Goal: Information Seeking & Learning: Learn about a topic

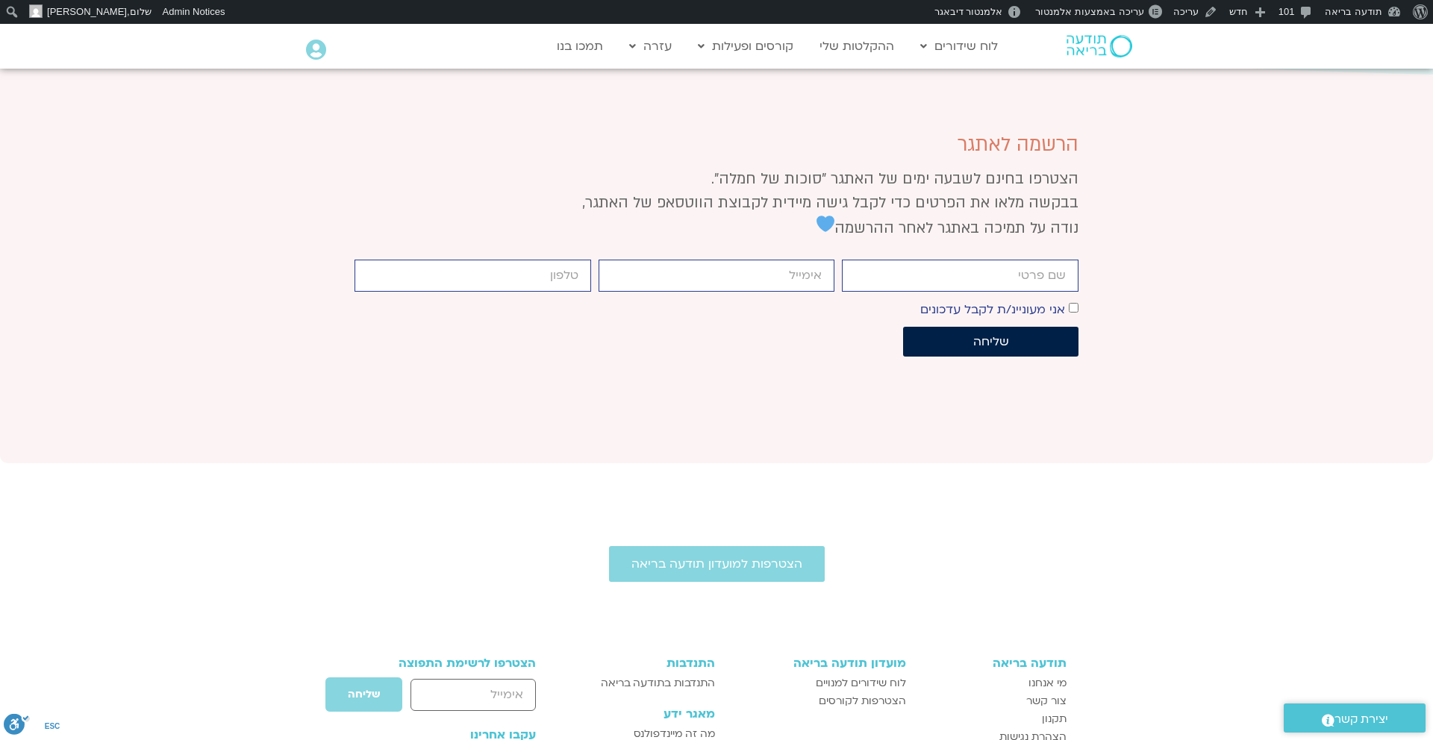
scroll to position [3503, 0]
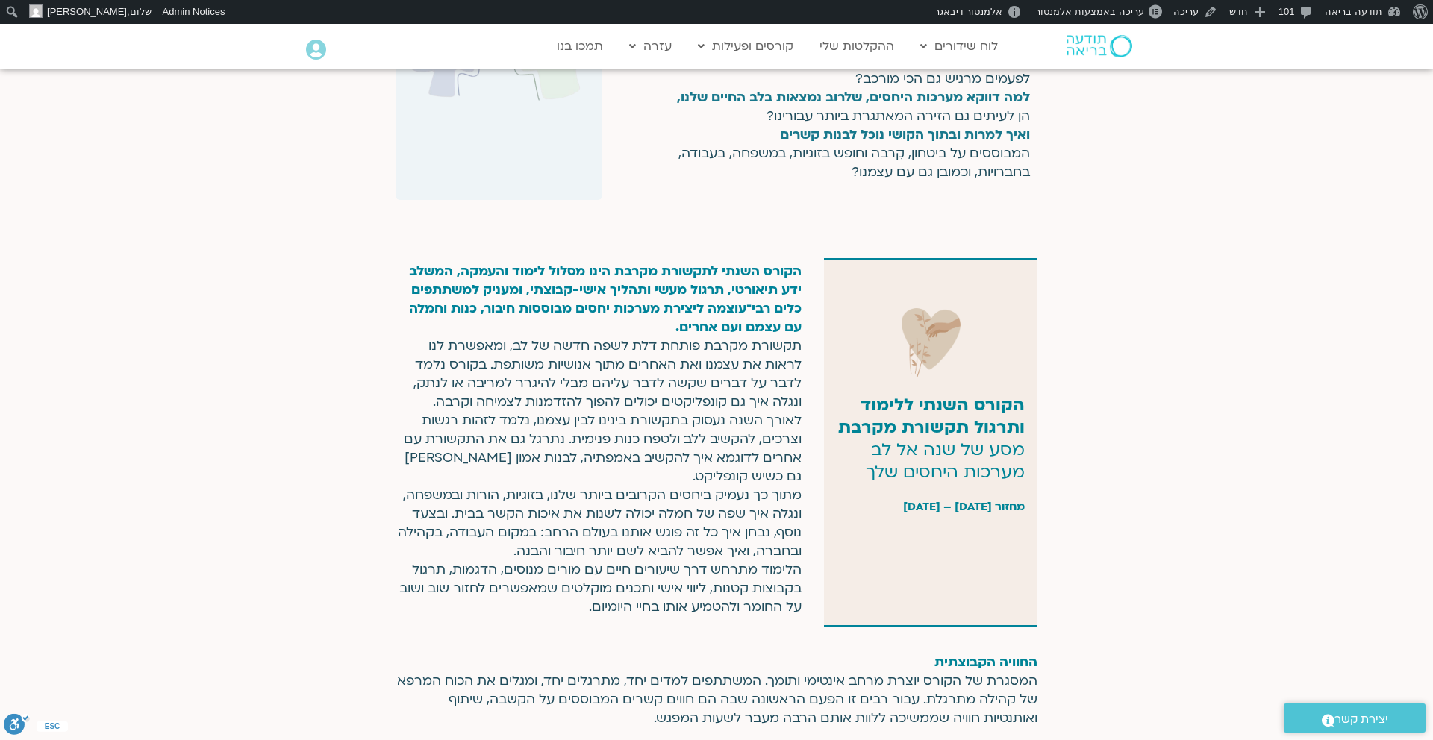
scroll to position [661, 0]
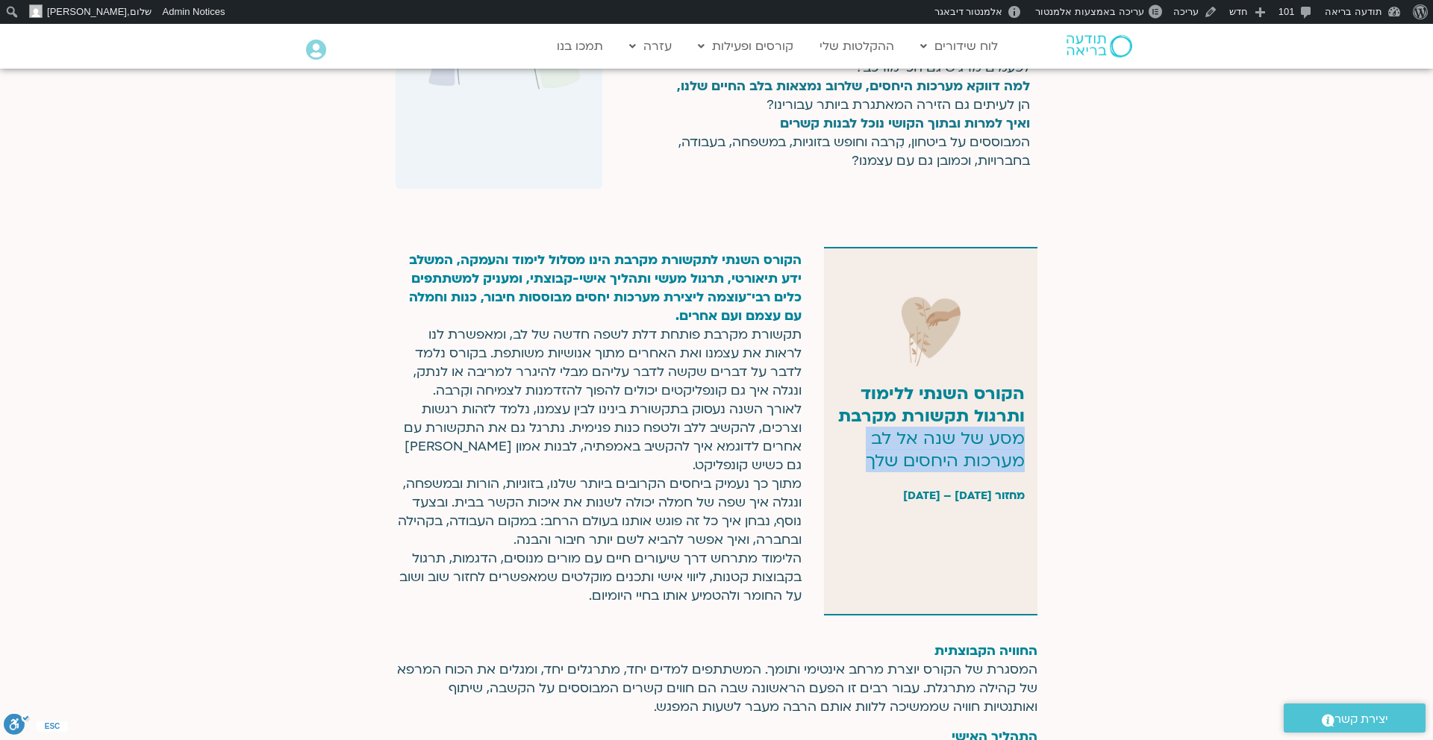
drag, startPoint x: 1023, startPoint y: 439, endPoint x: 854, endPoint y: 460, distance: 170.0
click at [854, 460] on p "הקורס השנתי ללימוד ותרגול תקשורת מקרבת מסע של שנה אל [PERSON_NAME] מערכות היחסי…" at bounding box center [930, 428] width 187 height 90
copy p "מסע של שנה אל לב מערכות היחסים שלך"
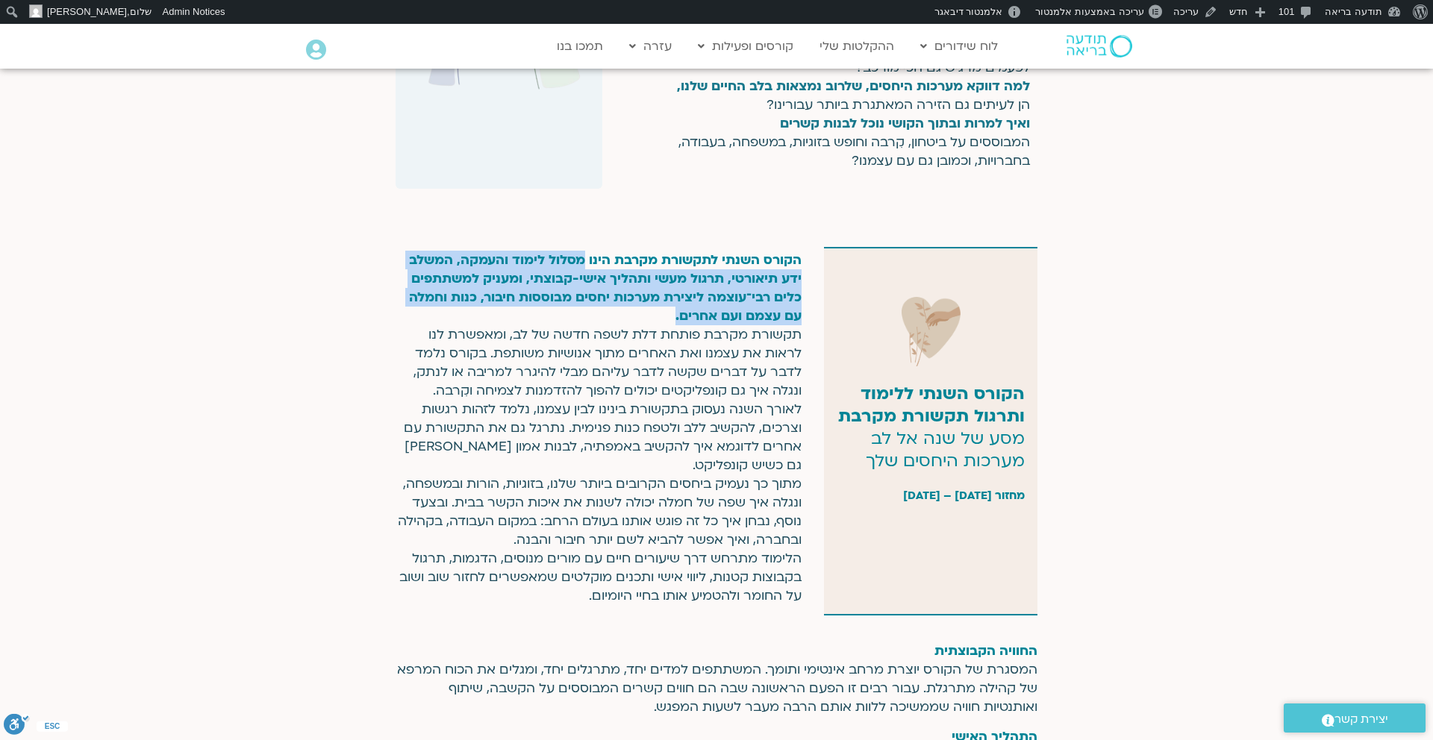
drag, startPoint x: 580, startPoint y: 259, endPoint x: 561, endPoint y: 316, distance: 60.0
click at [561, 316] on p "הקורס השנתי לתקשורת מקרבת הינו מסלול לימוד והעמקה, המשלב ידע תיאורטי, תרגול מעש…" at bounding box center [599, 428] width 406 height 355
copy span "מסלול לימוד והעמקה, המשלב ידע תיאורטי, תרגול מעשי ותהליך אישי-קבוצתי, ומעניק למ…"
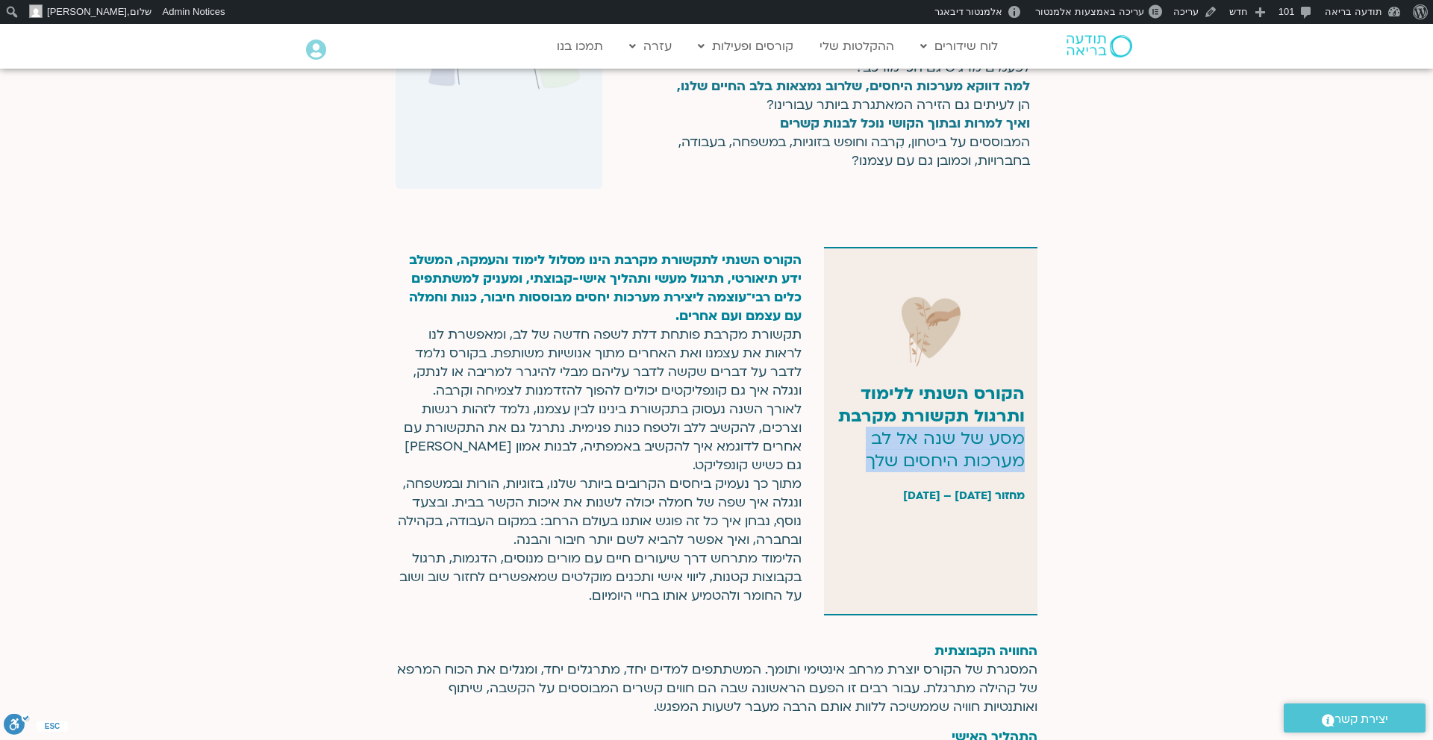
drag, startPoint x: 861, startPoint y: 455, endPoint x: 1022, endPoint y: 445, distance: 160.8
click at [1022, 445] on p "הקורס השנתי ללימוד ותרגול תקשורת מקרבת מסע של שנה אל לב מערכות היחסים שלך" at bounding box center [930, 428] width 187 height 90
copy p "מסע של שנה אל לב מערכות היחסים שלך"
